Goal: Information Seeking & Learning: Understand process/instructions

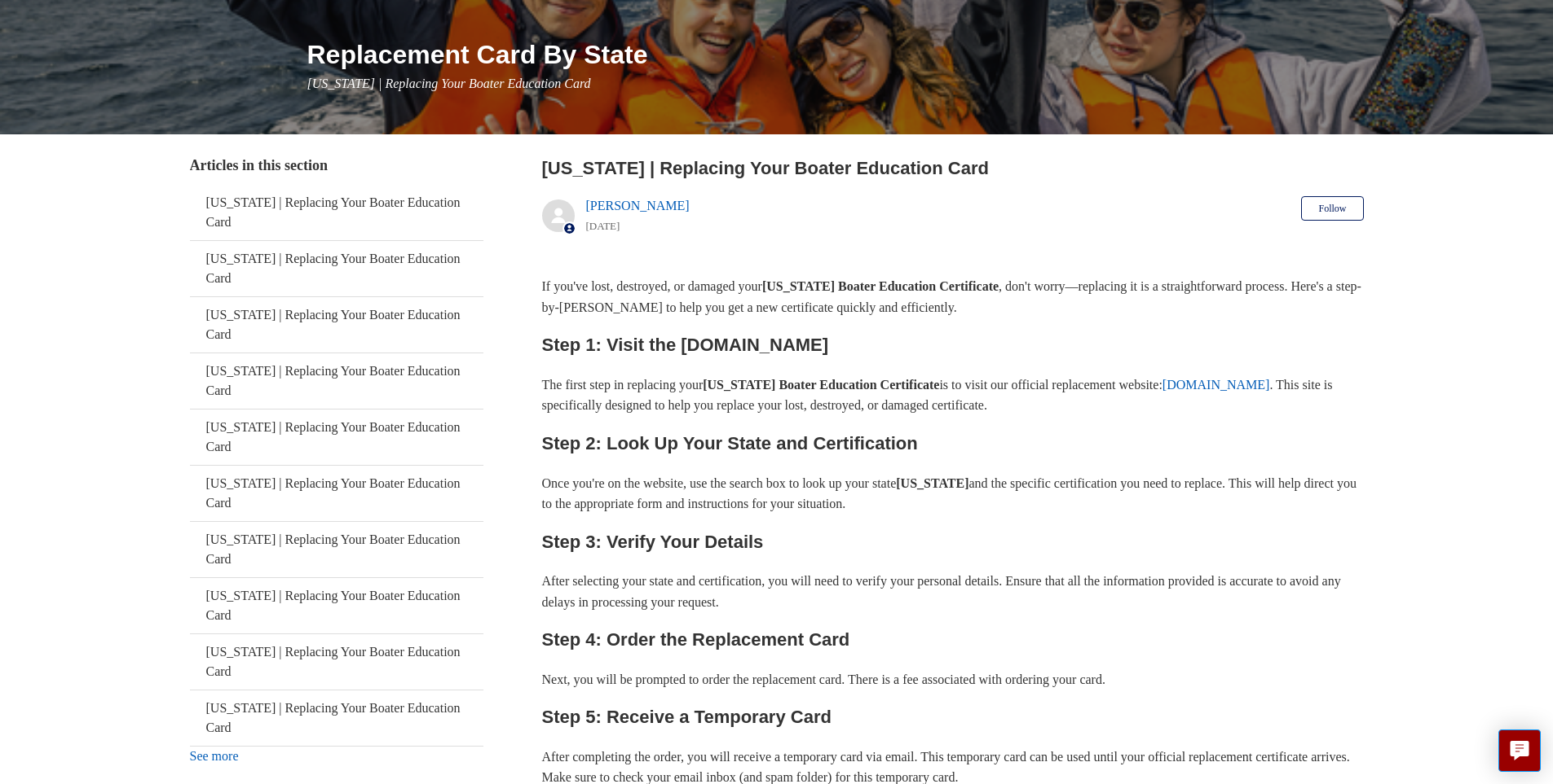
scroll to position [179, 0]
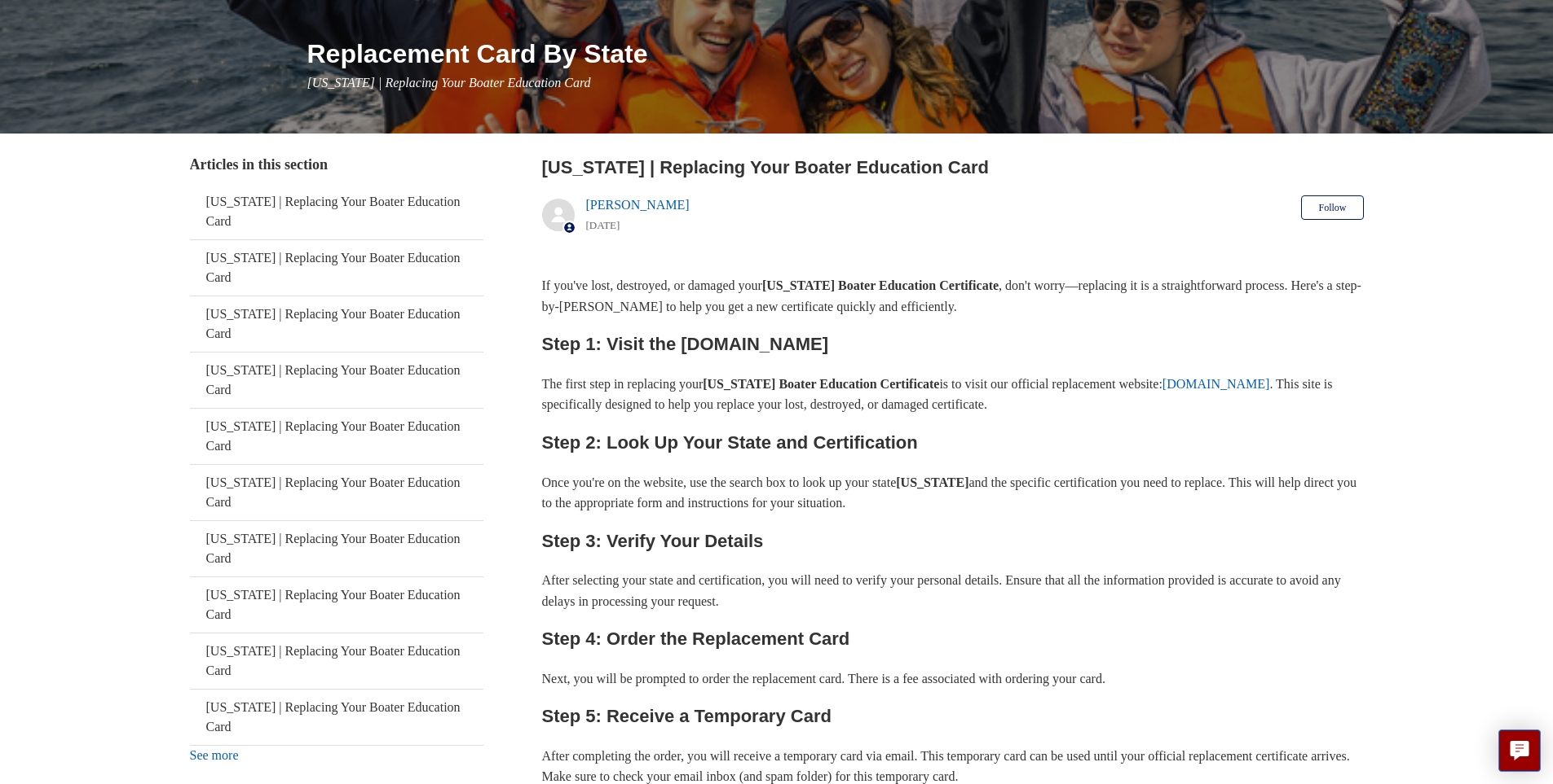
click at [1162, 391] on link "ilostmycard.com" at bounding box center [1215, 384] width 108 height 14
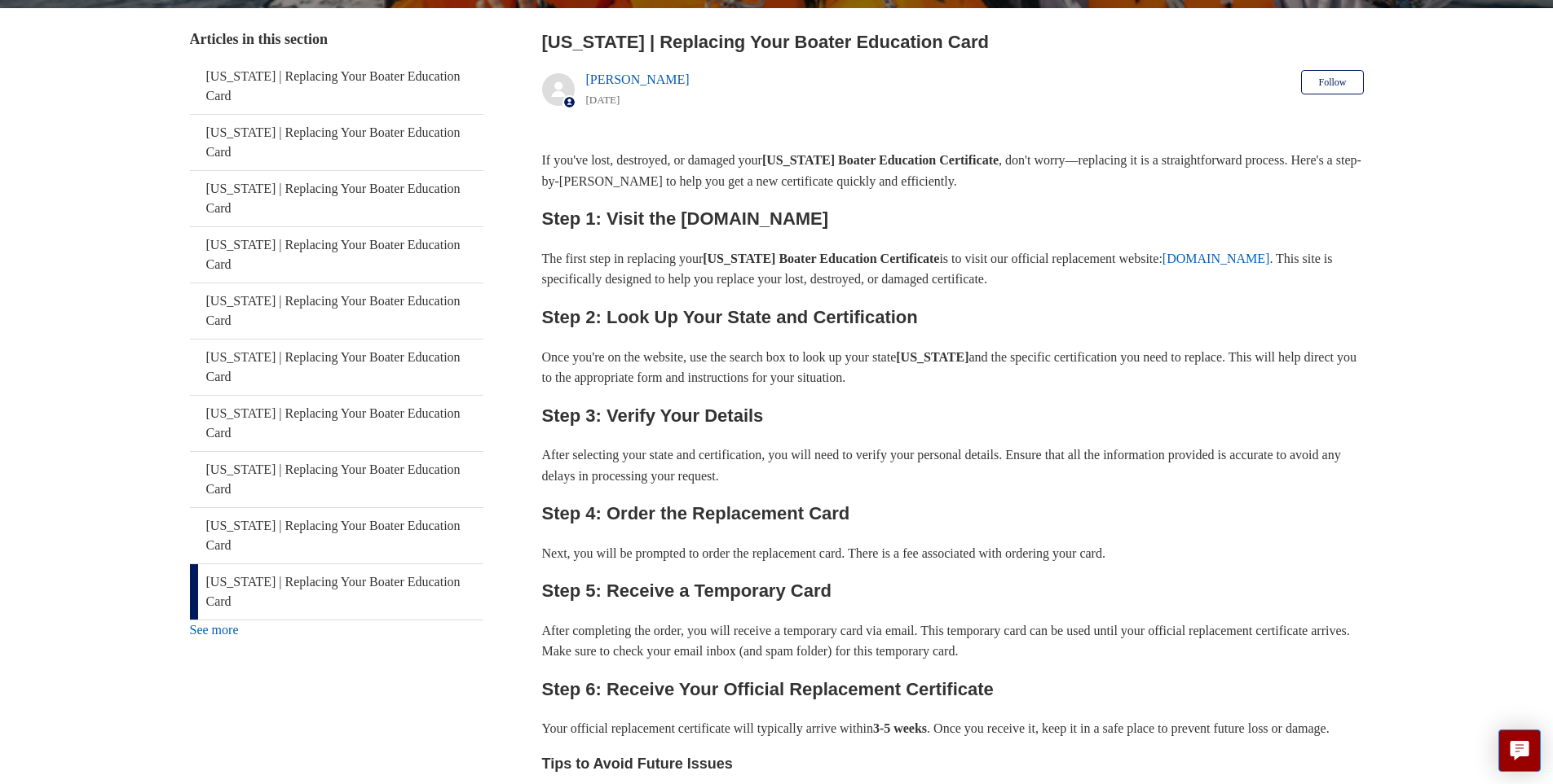
scroll to position [305, 0]
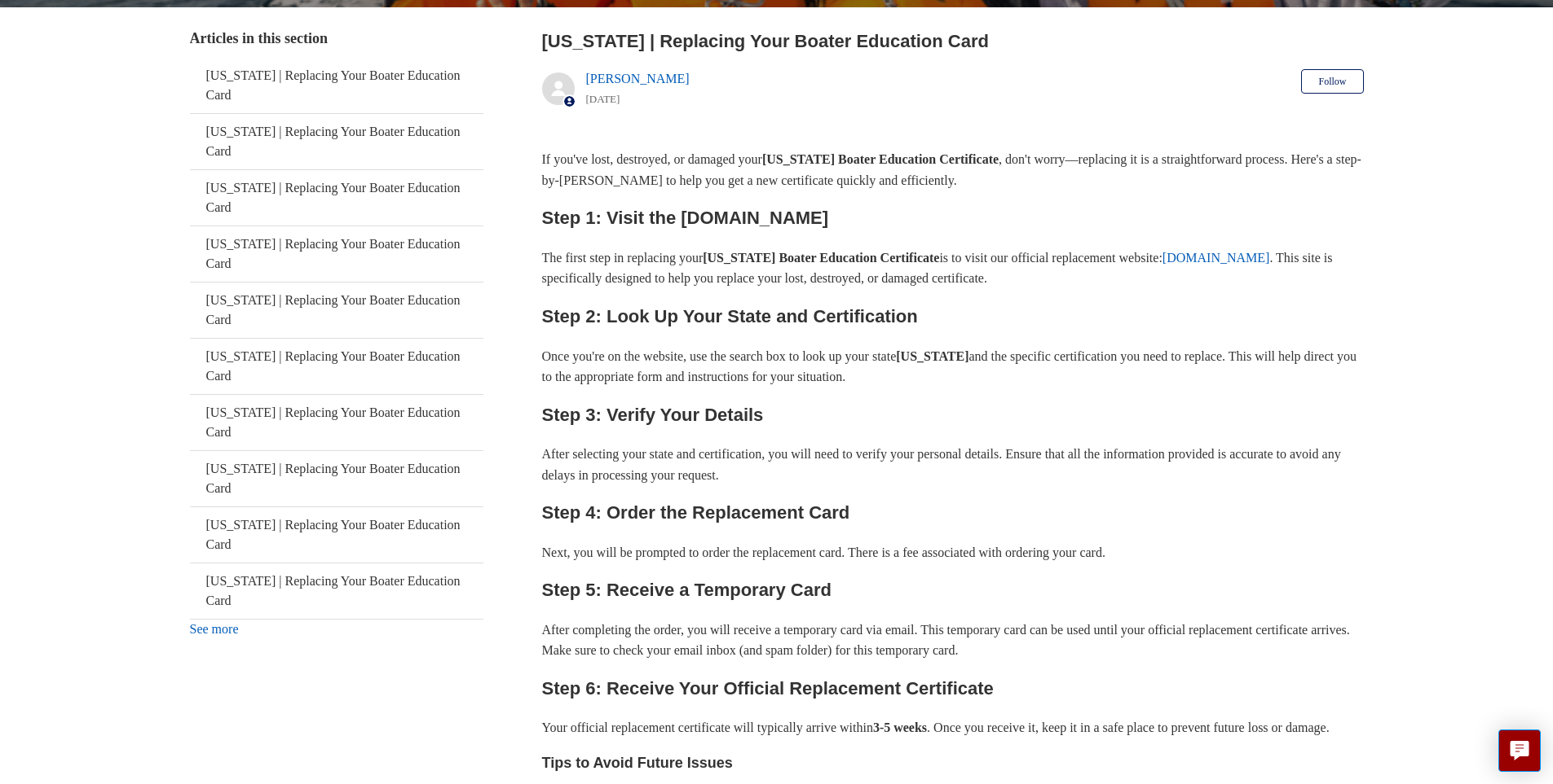
click at [207, 622] on link "See more" at bounding box center [213, 629] width 48 height 14
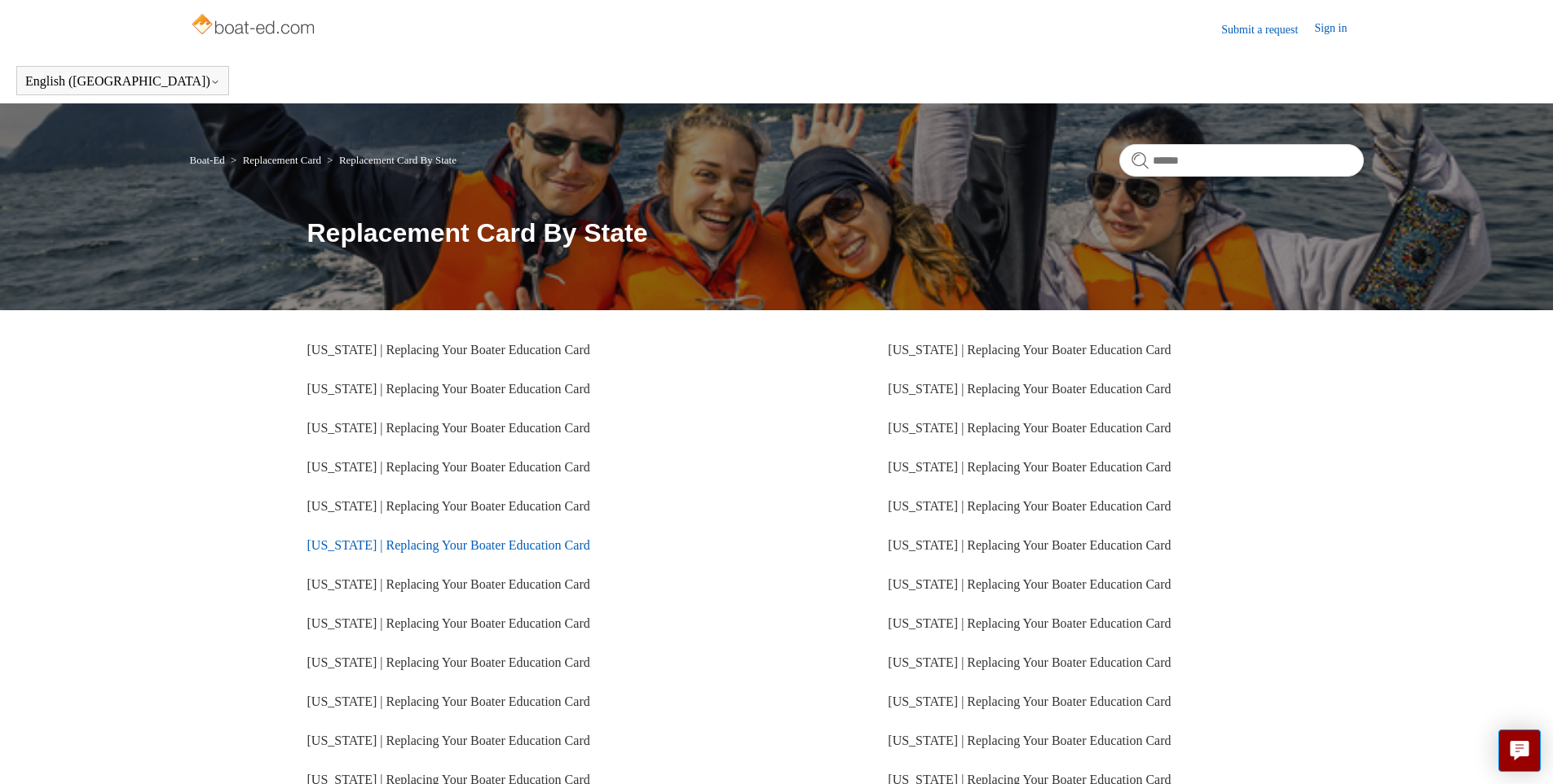
scroll to position [276, 0]
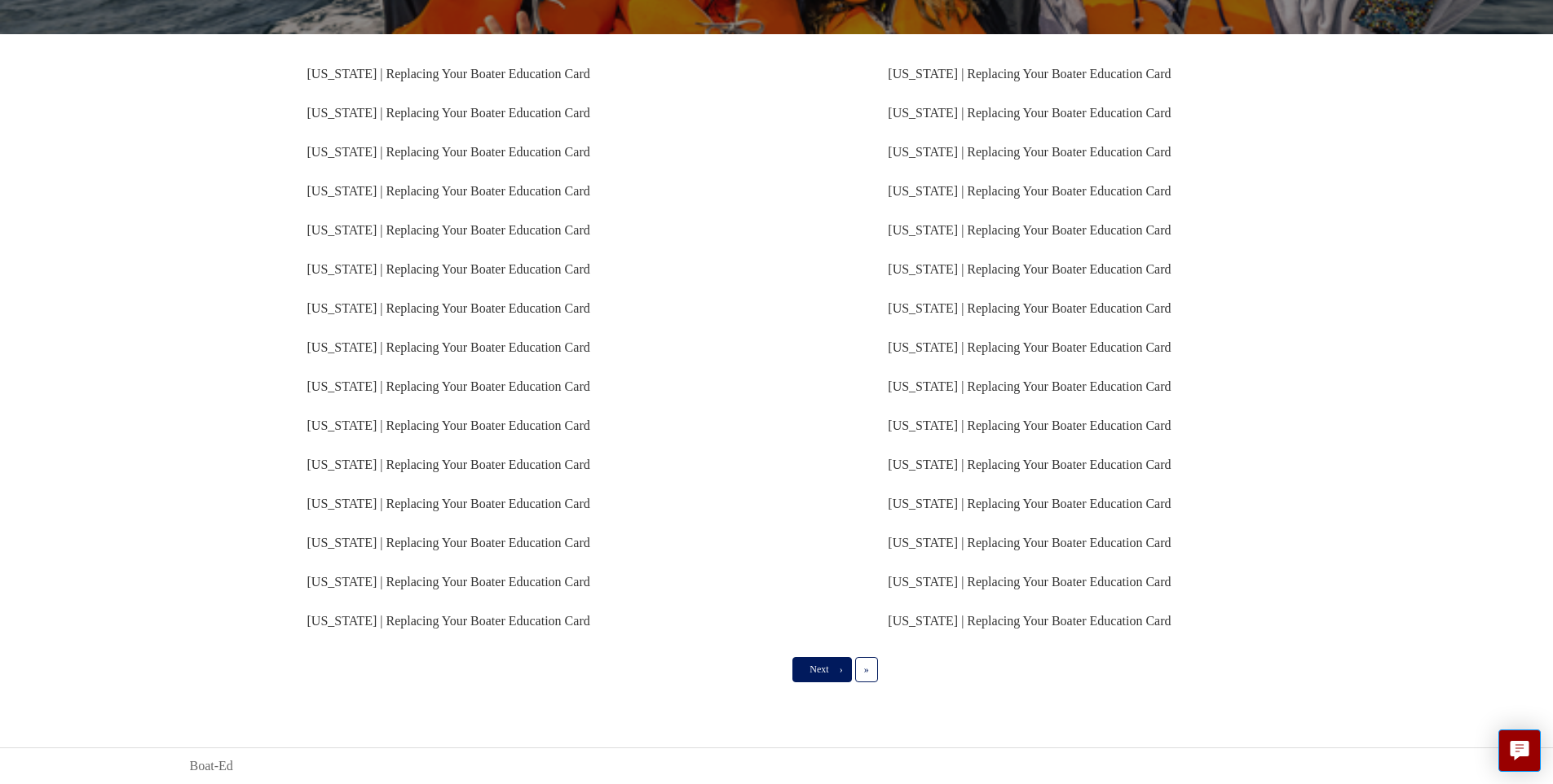
click at [826, 678] on link "Next ›" at bounding box center [821, 669] width 58 height 25
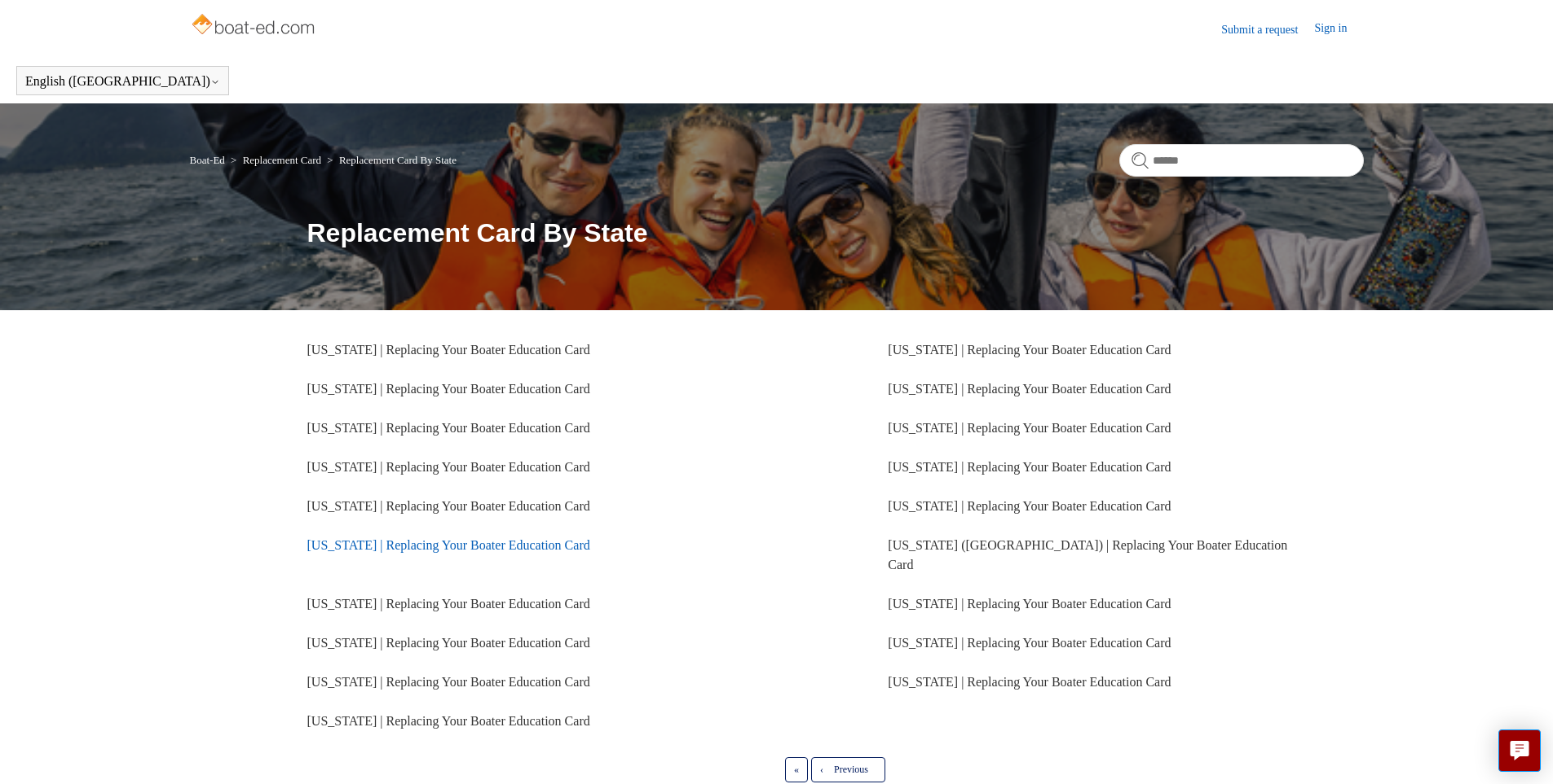
click at [381, 550] on link "[US_STATE] | Replacing Your Boater Education Card" at bounding box center [449, 545] width 283 height 14
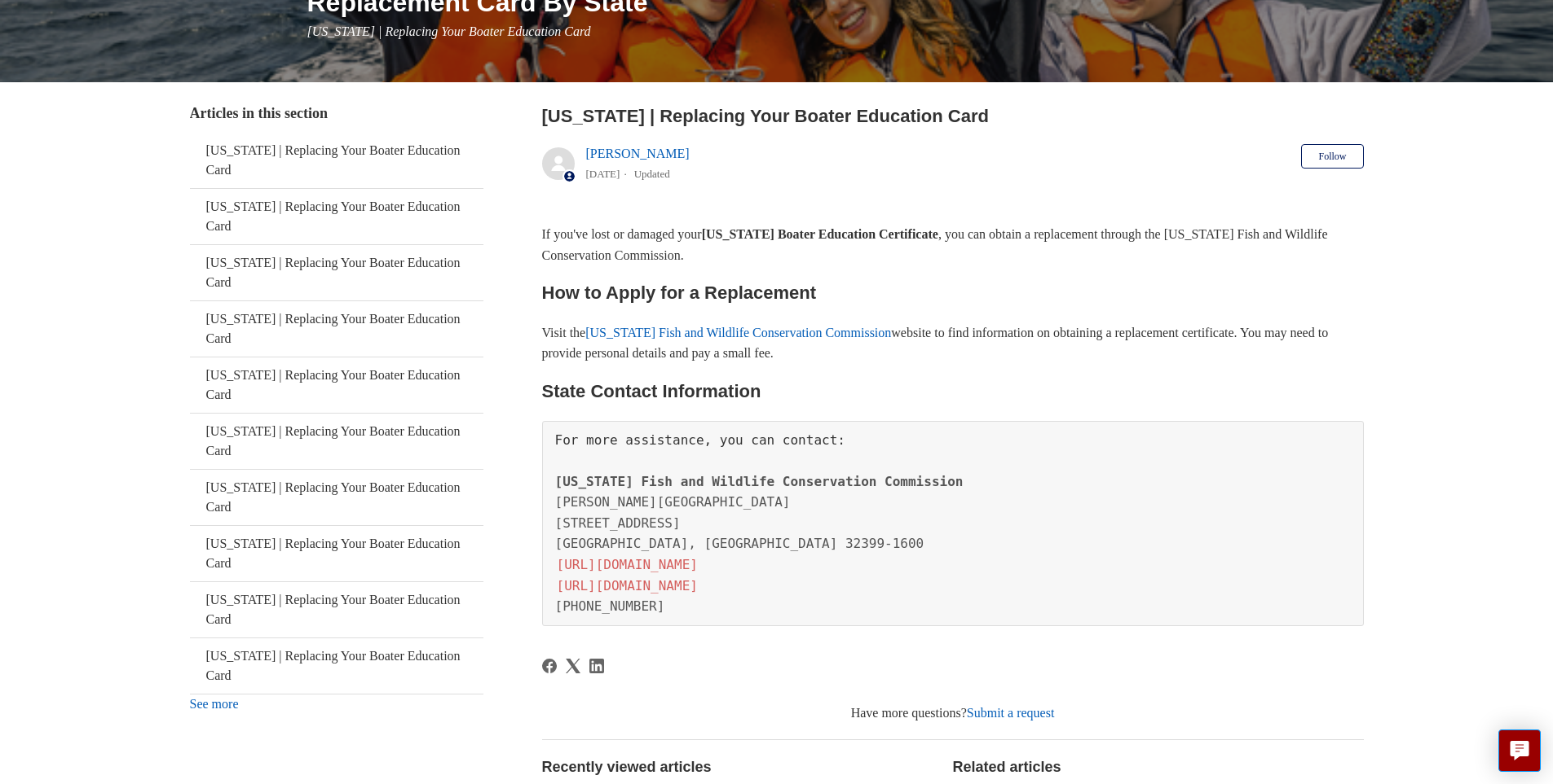
scroll to position [284, 0]
